Goal: Communication & Community: Answer question/provide support

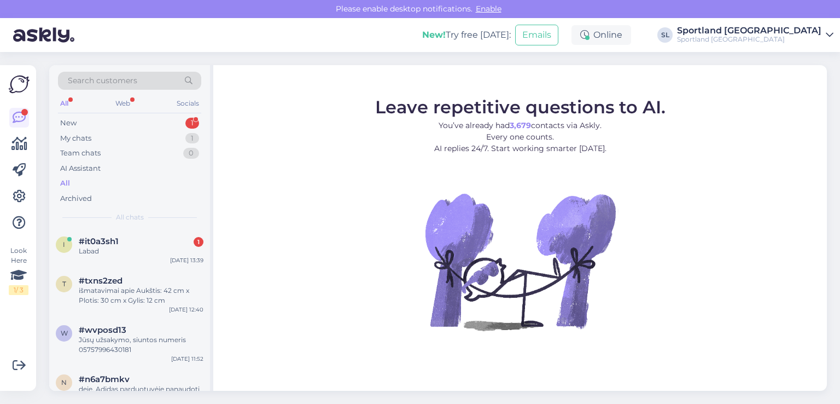
click at [150, 243] on div "#it0a3sh1 1" at bounding box center [141, 241] width 125 height 10
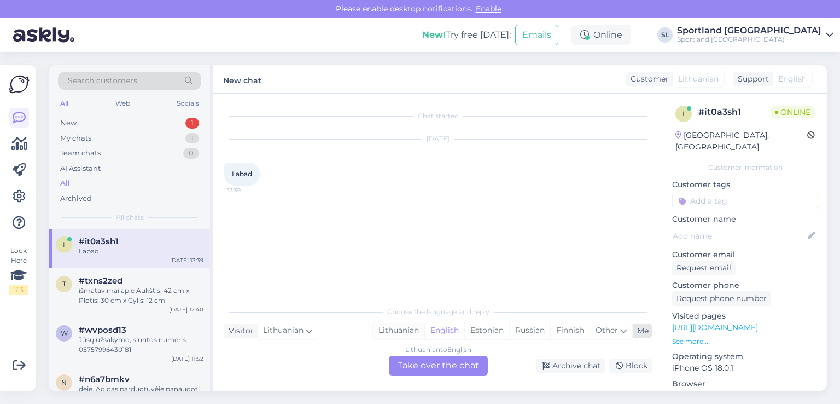
click at [388, 333] on div "Lithuanian" at bounding box center [398, 330] width 51 height 16
click at [417, 359] on div "Lithuanian to Lithuanian Take over the chat" at bounding box center [438, 366] width 99 height 20
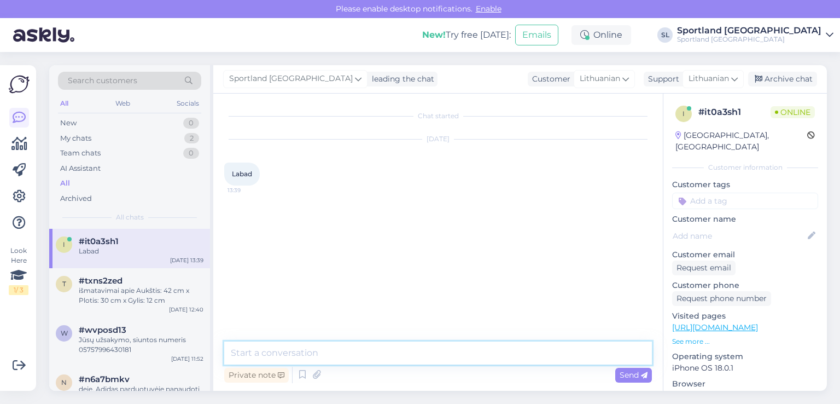
click at [389, 357] on textarea at bounding box center [438, 352] width 428 height 23
type textarea "Sveiki"
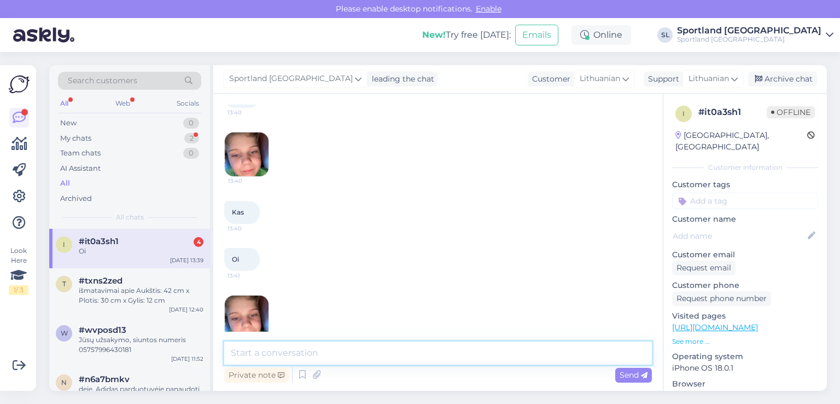
scroll to position [307, 0]
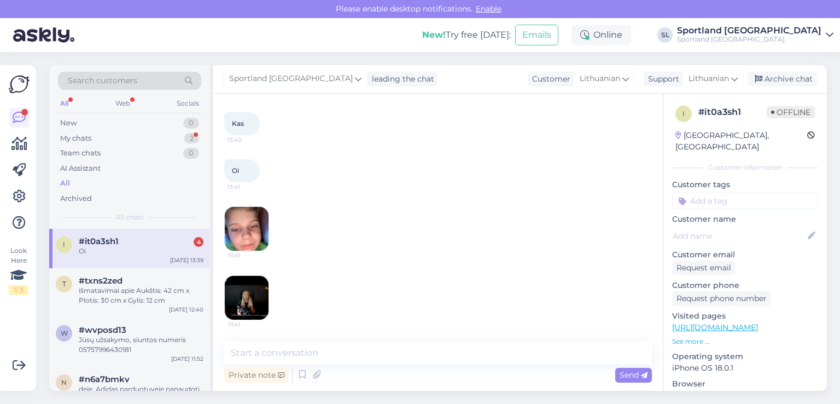
click at [252, 225] on img at bounding box center [247, 229] width 44 height 44
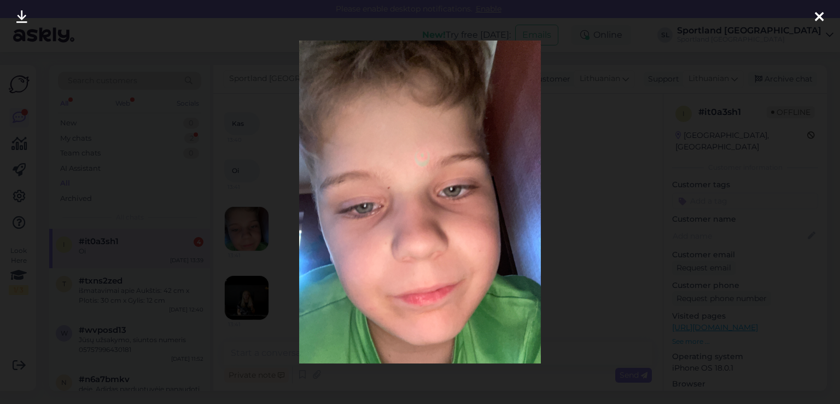
click at [816, 20] on icon at bounding box center [819, 17] width 9 height 14
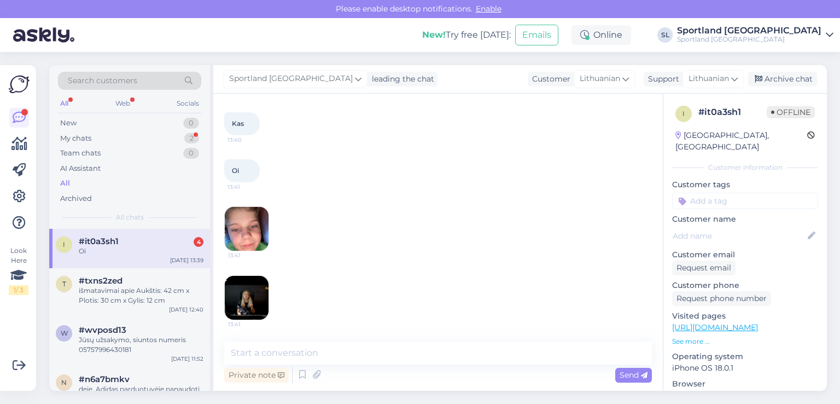
click at [259, 293] on img at bounding box center [247, 298] width 44 height 44
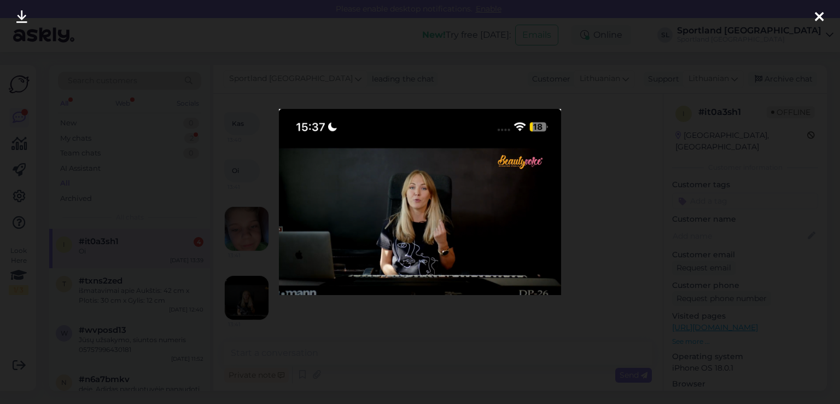
click at [820, 16] on icon at bounding box center [819, 17] width 9 height 14
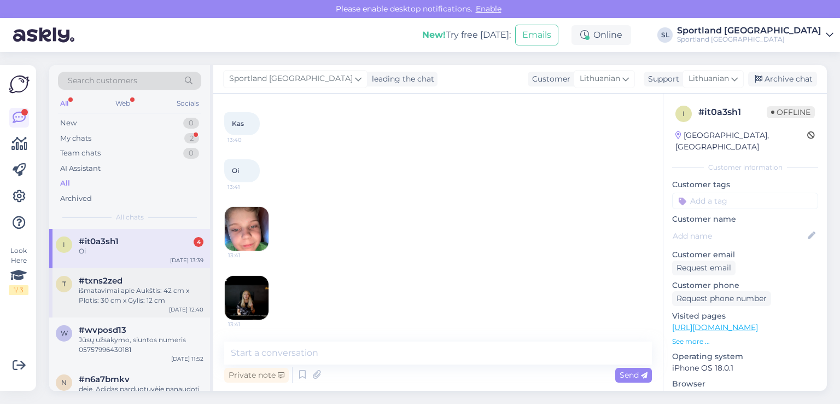
click at [131, 289] on div "išmatavimai apie Aukštis: 42 cm x Plotis: 30 cm x Gylis: 12 cm" at bounding box center [141, 296] width 125 height 20
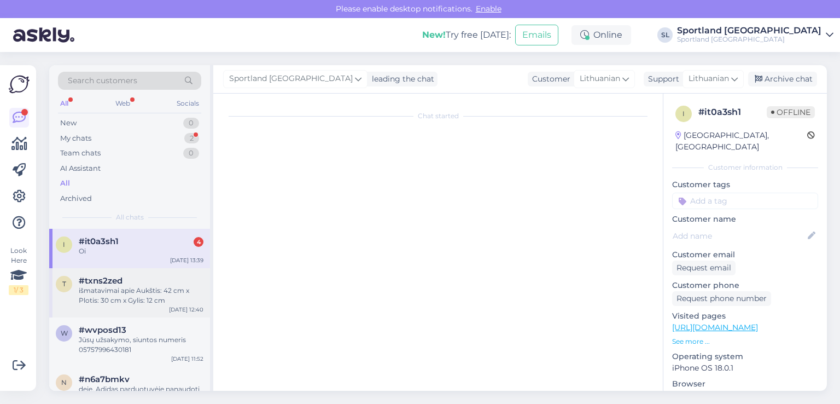
scroll to position [497, 0]
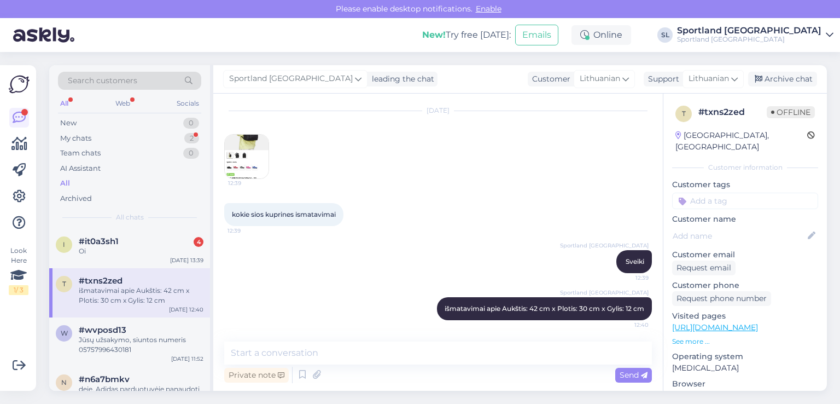
click at [131, 272] on div "t #txns2zed išmatavimai apie Aukštis: 42 cm x Plotis: 30 cm x Gylis: 12 cm [DAT…" at bounding box center [129, 292] width 161 height 49
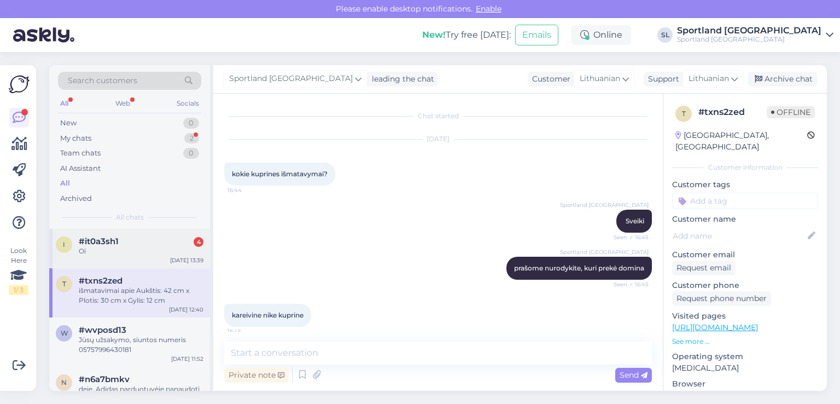
click at [147, 254] on div "Oi" at bounding box center [141, 251] width 125 height 10
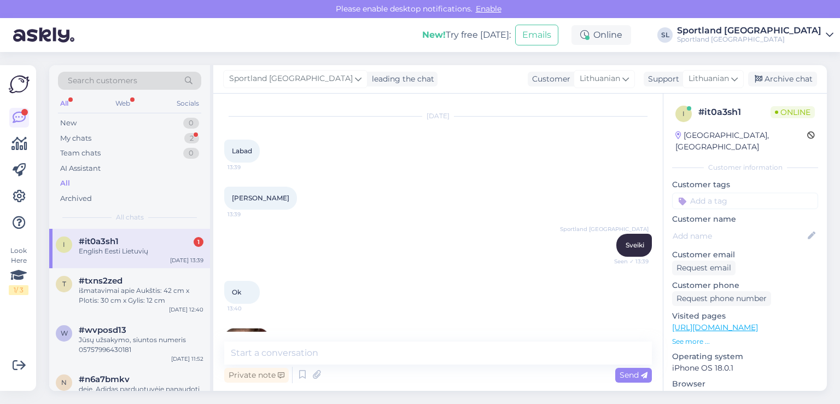
scroll to position [374, 0]
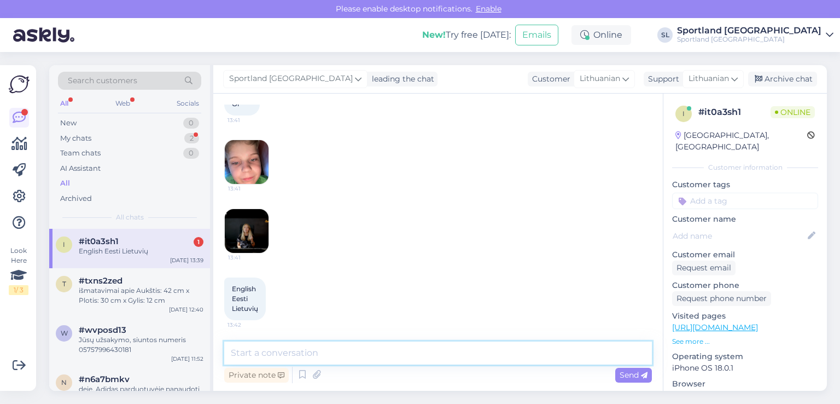
click at [400, 362] on textarea at bounding box center [438, 352] width 428 height 23
type textarea "Kuo galime Jums padėti?"
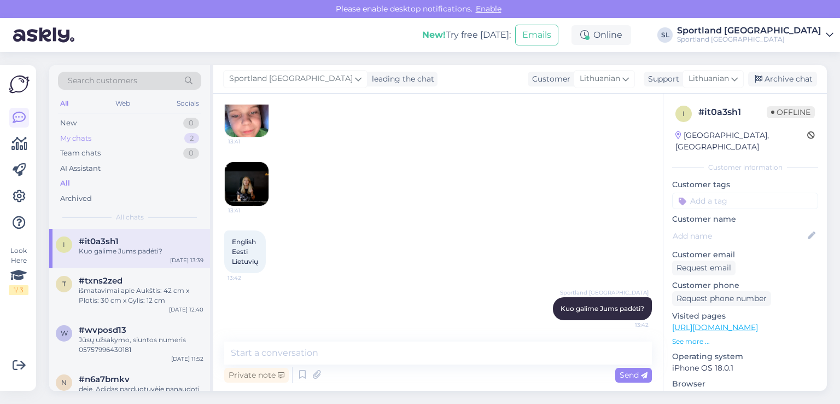
click at [119, 133] on div "My chats 2" at bounding box center [129, 138] width 143 height 15
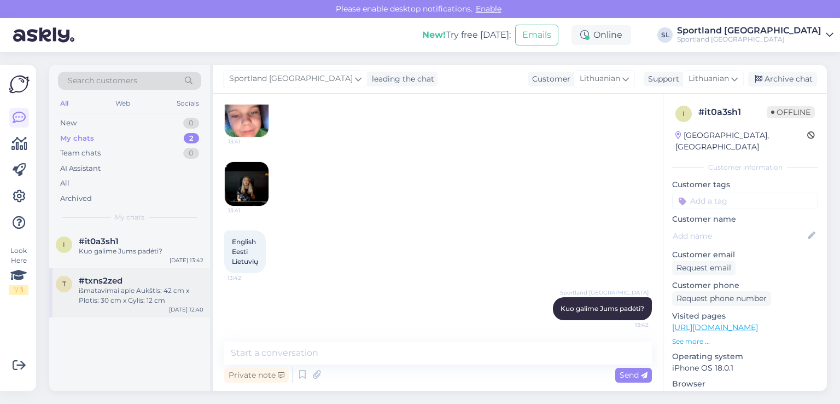
click at [144, 295] on div "išmatavimai apie Aukštis: 42 cm x Plotis: 30 cm x Gylis: 12 cm" at bounding box center [141, 296] width 125 height 20
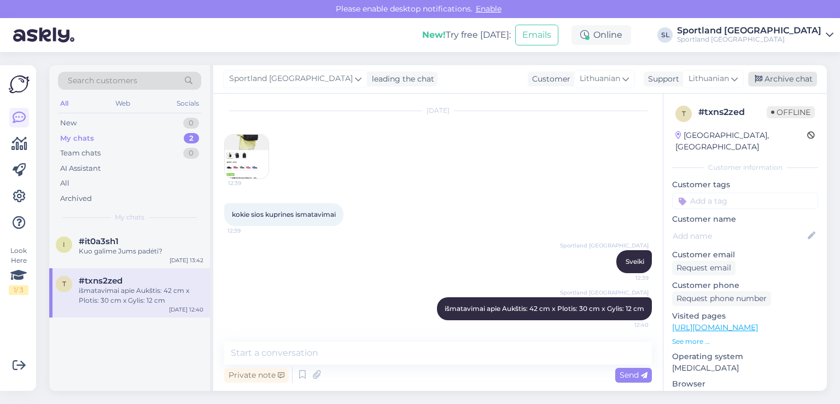
click at [810, 77] on div "Archive chat" at bounding box center [782, 79] width 69 height 15
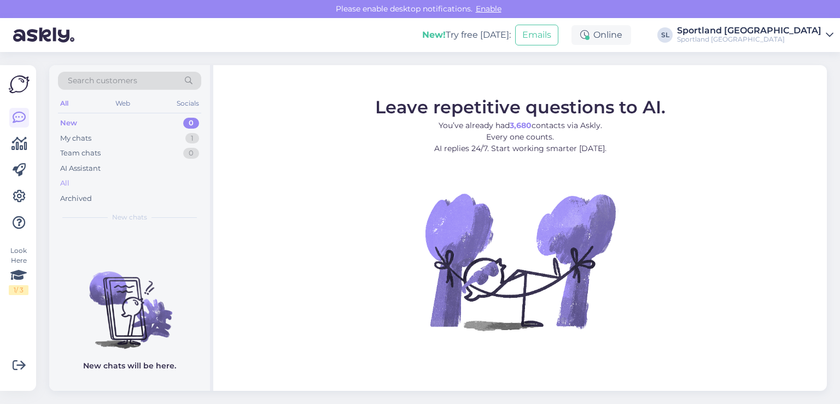
click at [94, 182] on div "All" at bounding box center [129, 183] width 143 height 15
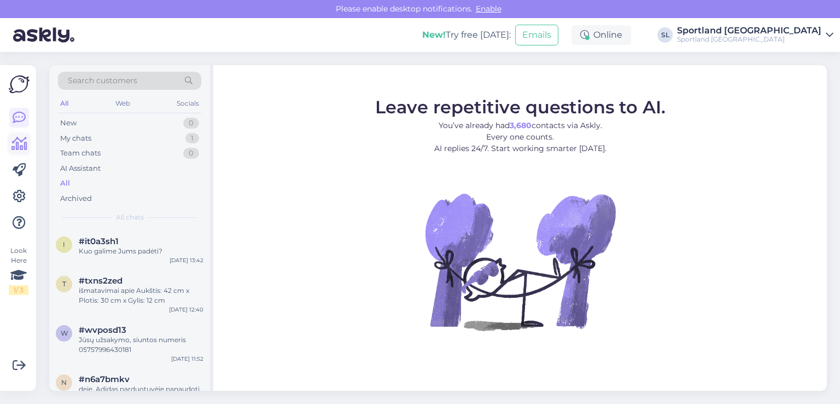
click at [11, 141] on icon at bounding box center [19, 143] width 16 height 13
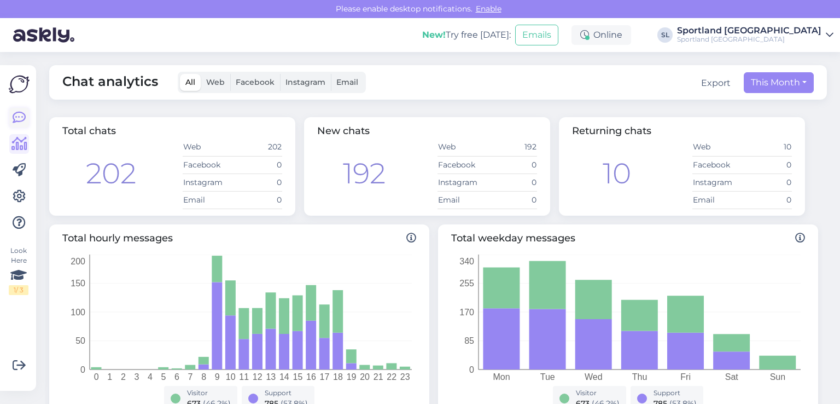
click at [18, 114] on icon at bounding box center [19, 117] width 13 height 13
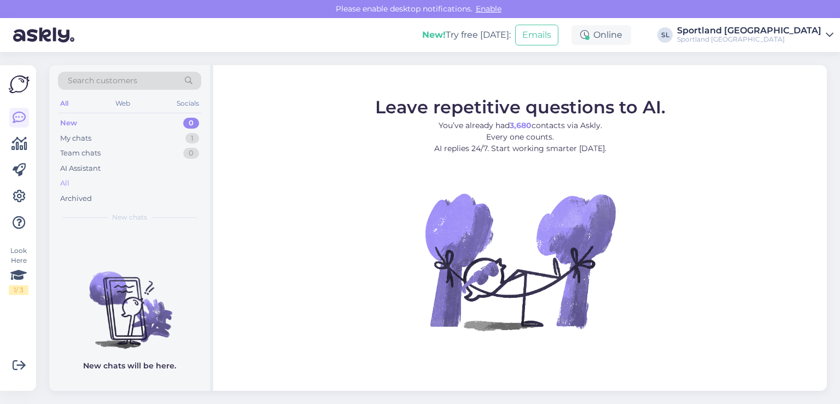
click at [78, 180] on div "All" at bounding box center [129, 183] width 143 height 15
